Goal: Task Accomplishment & Management: Manage account settings

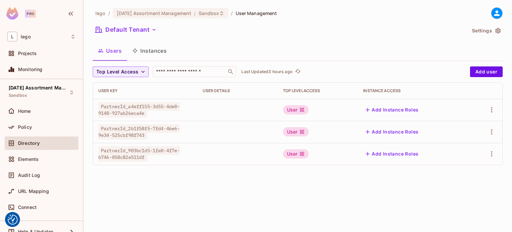
click at [253, 190] on div "lego / [DATE] Assortment Management : Sandbox / User Management Default Tenant …" at bounding box center [297, 116] width 429 height 232
click at [151, 31] on icon "button" at bounding box center [154, 29] width 7 height 7
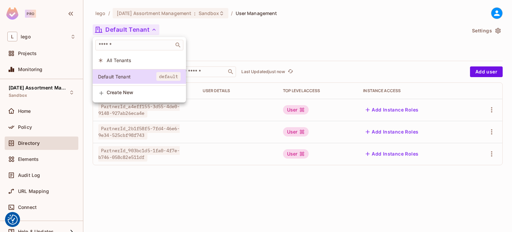
click at [180, 13] on div at bounding box center [256, 116] width 512 height 232
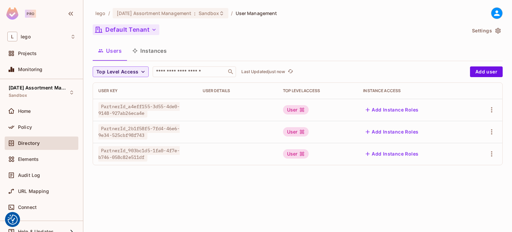
click at [180, 13] on span "[DATE] Assortment Management" at bounding box center [154, 13] width 75 height 6
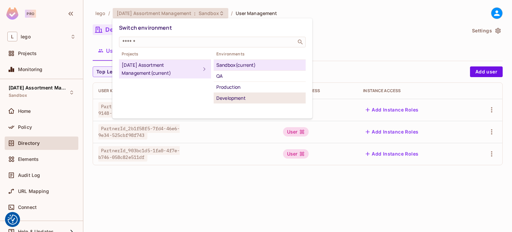
click at [227, 96] on div "Development" at bounding box center [259, 98] width 87 height 8
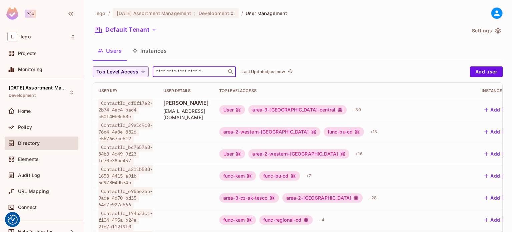
click at [195, 75] on body "We use cookies to enhance your browsing experience, serve personalized ads or c…" at bounding box center [256, 116] width 512 height 232
type input "******"
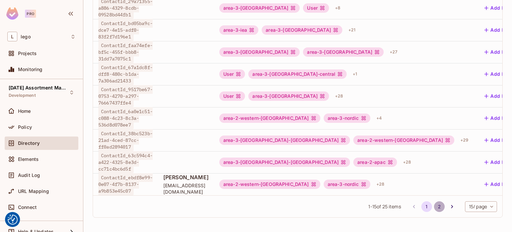
click at [434, 205] on button "2" at bounding box center [439, 206] width 11 height 11
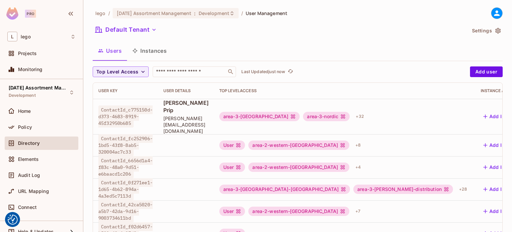
scroll to position [124, 0]
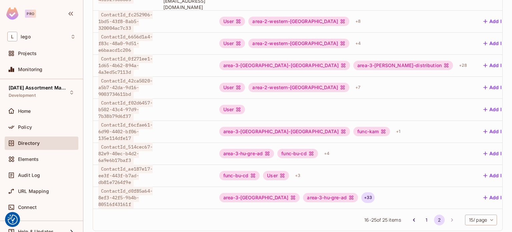
click at [361, 192] on div "+ 33" at bounding box center [367, 197] width 13 height 11
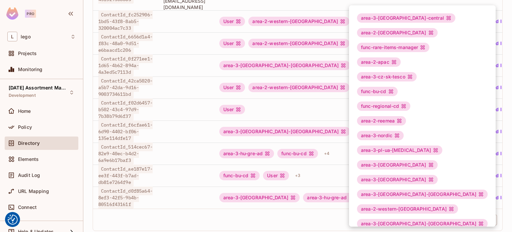
click at [120, 184] on div at bounding box center [256, 116] width 512 height 232
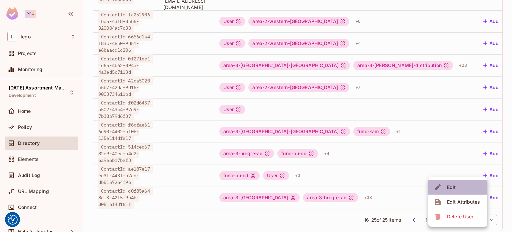
click at [476, 186] on li "Edit" at bounding box center [457, 187] width 59 height 15
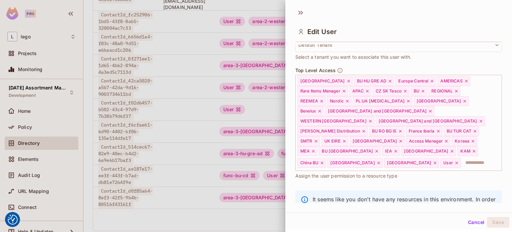
scroll to position [179, 0]
click at [345, 91] on icon at bounding box center [344, 90] width 5 height 5
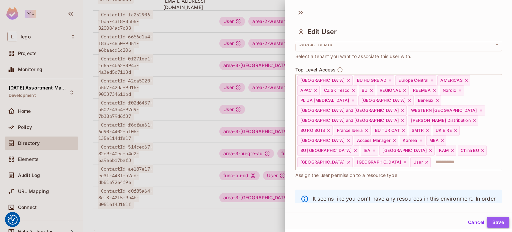
click at [495, 218] on button "Save" at bounding box center [498, 222] width 22 height 11
